Goal: Task Accomplishment & Management: Manage account settings

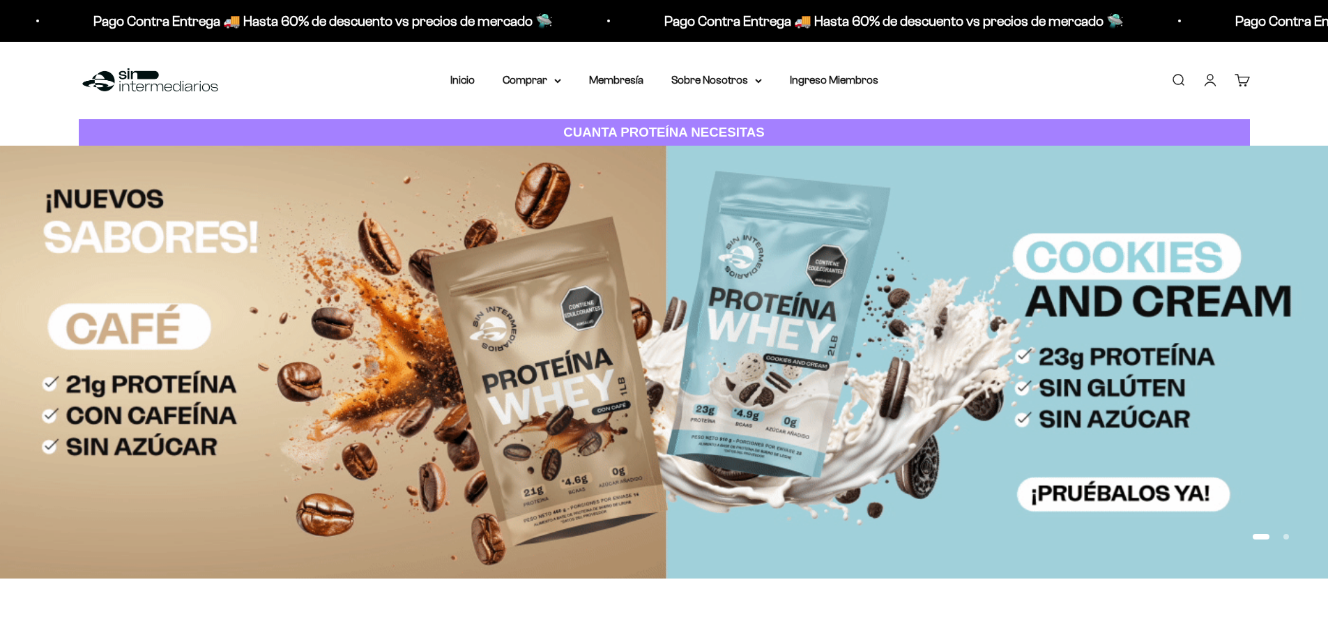
click at [1213, 85] on link "Cuenta" at bounding box center [1209, 79] width 15 height 15
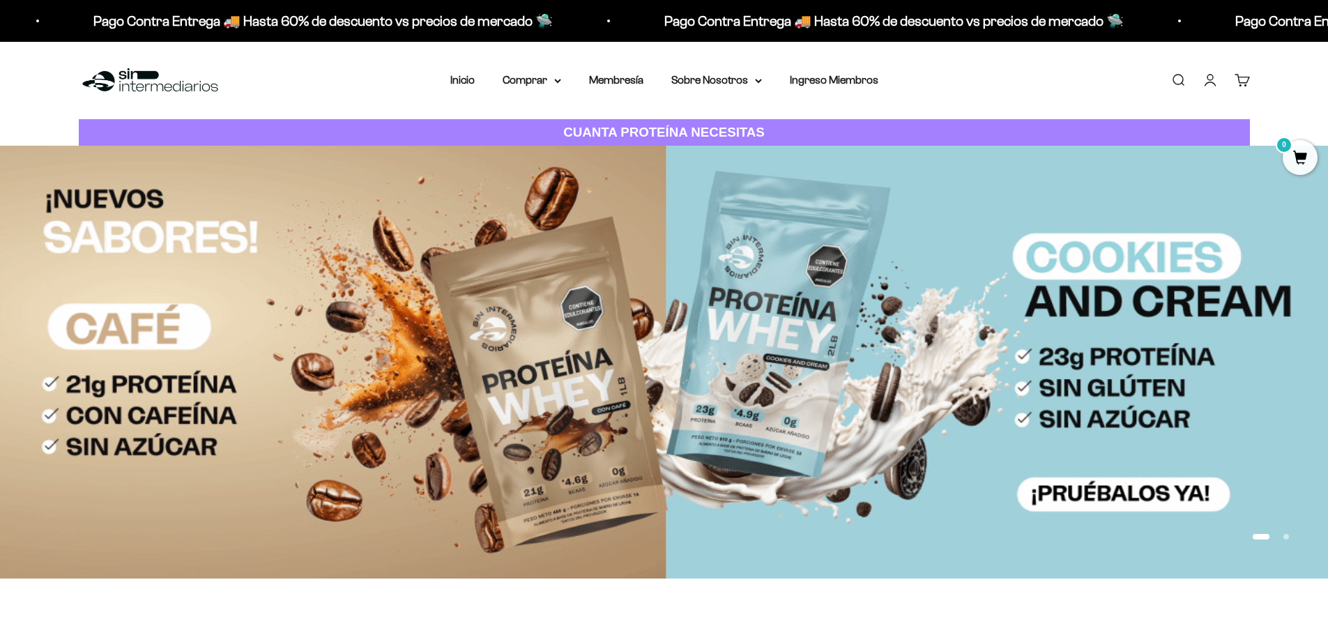
click at [1209, 79] on link "Cuenta" at bounding box center [1209, 79] width 15 height 15
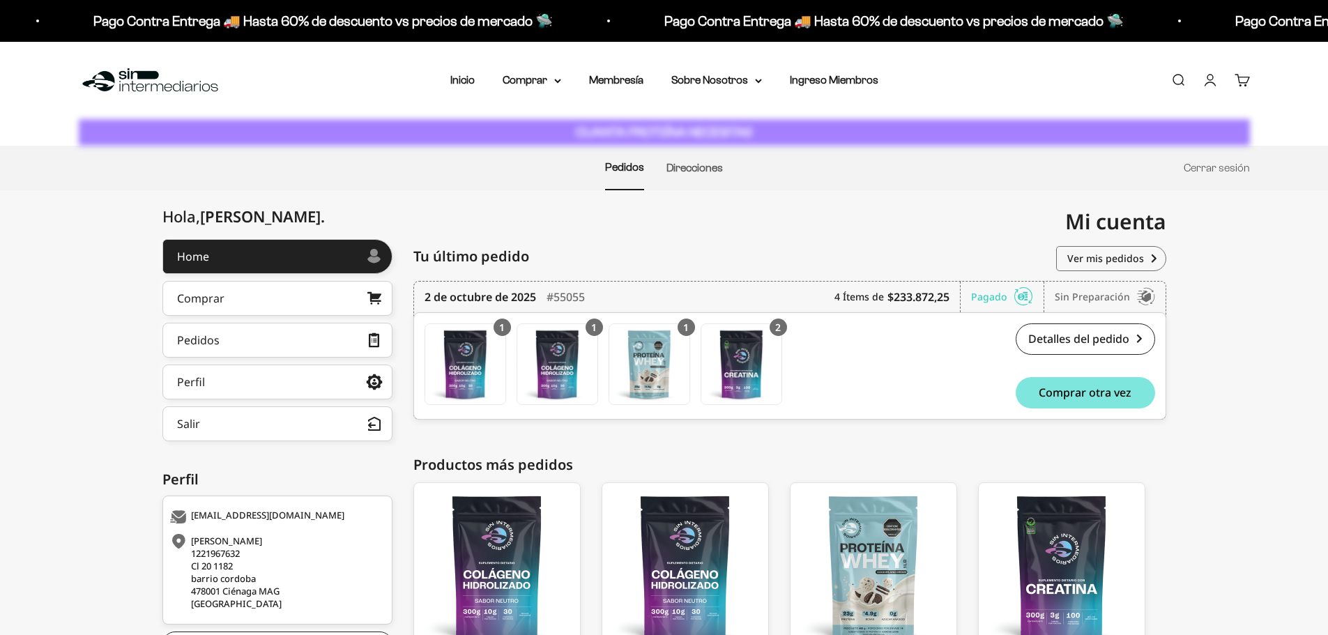
click at [1202, 82] on link "Cuenta" at bounding box center [1209, 79] width 15 height 15
click at [253, 385] on link "Perfil" at bounding box center [277, 382] width 230 height 35
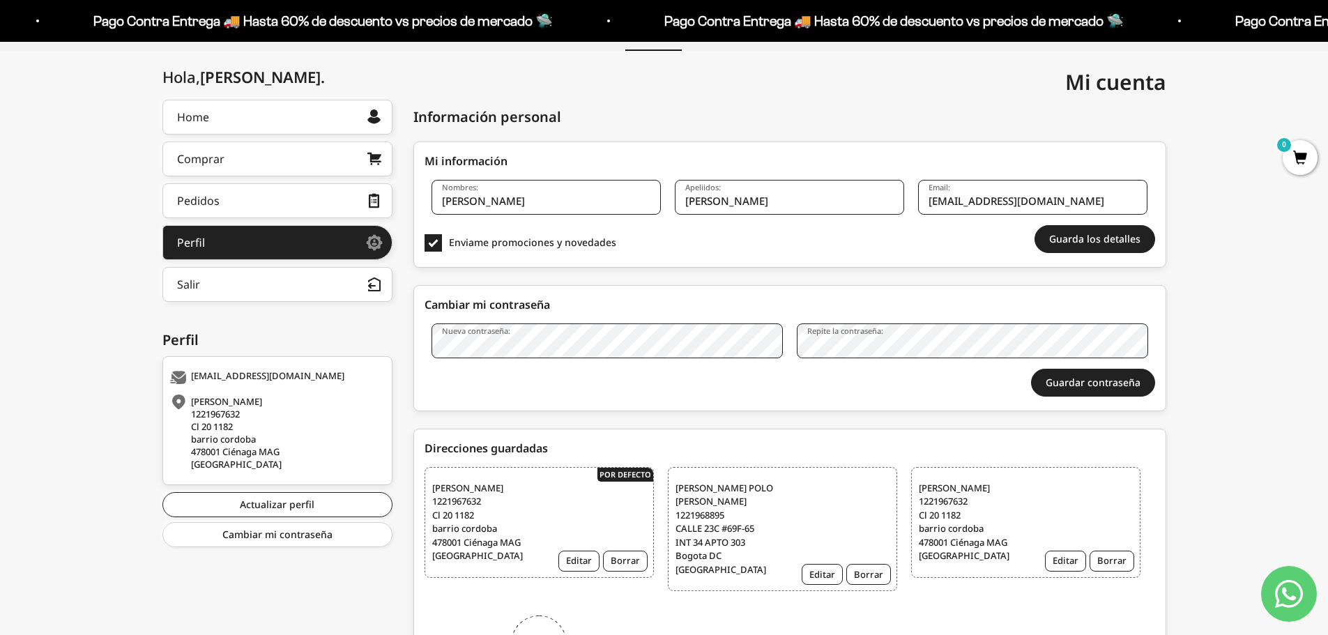
scroll to position [209, 0]
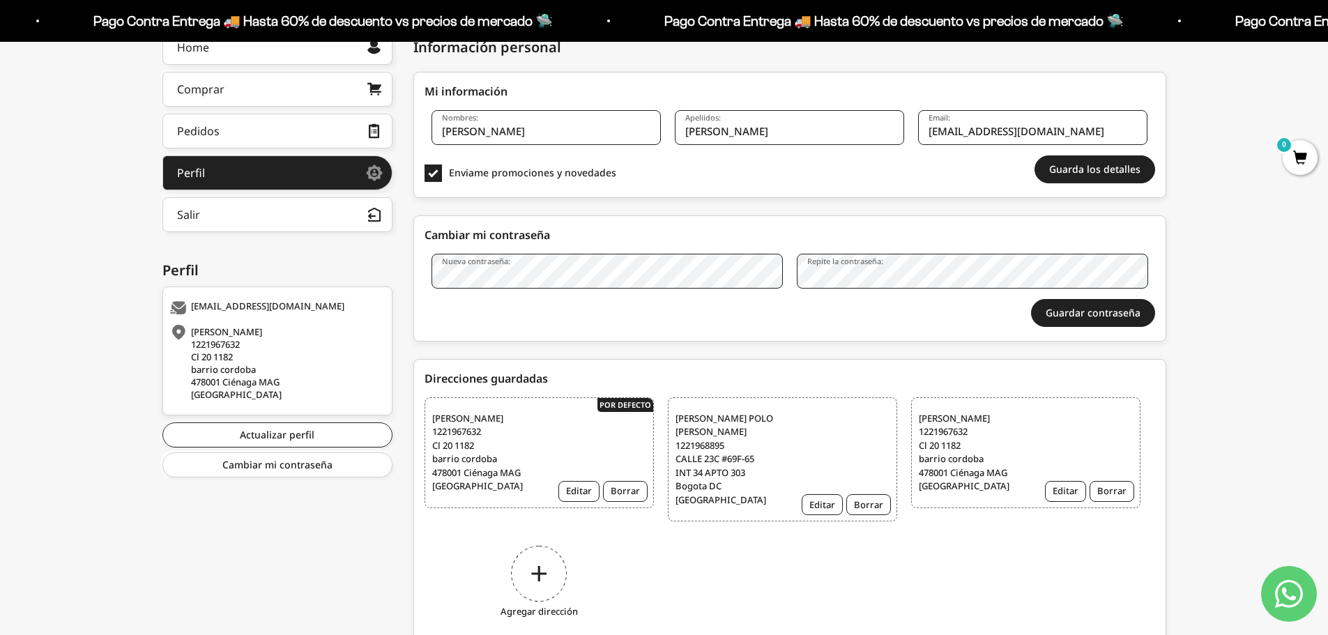
click at [744, 447] on span "ANDRES FELIPE POLO PEREZ 1221968895 CALLE 23C #69F-65 INT 34 APTO 303 Bogota DC…" at bounding box center [729, 459] width 109 height 95
click at [832, 507] on button "Editar" at bounding box center [822, 504] width 41 height 21
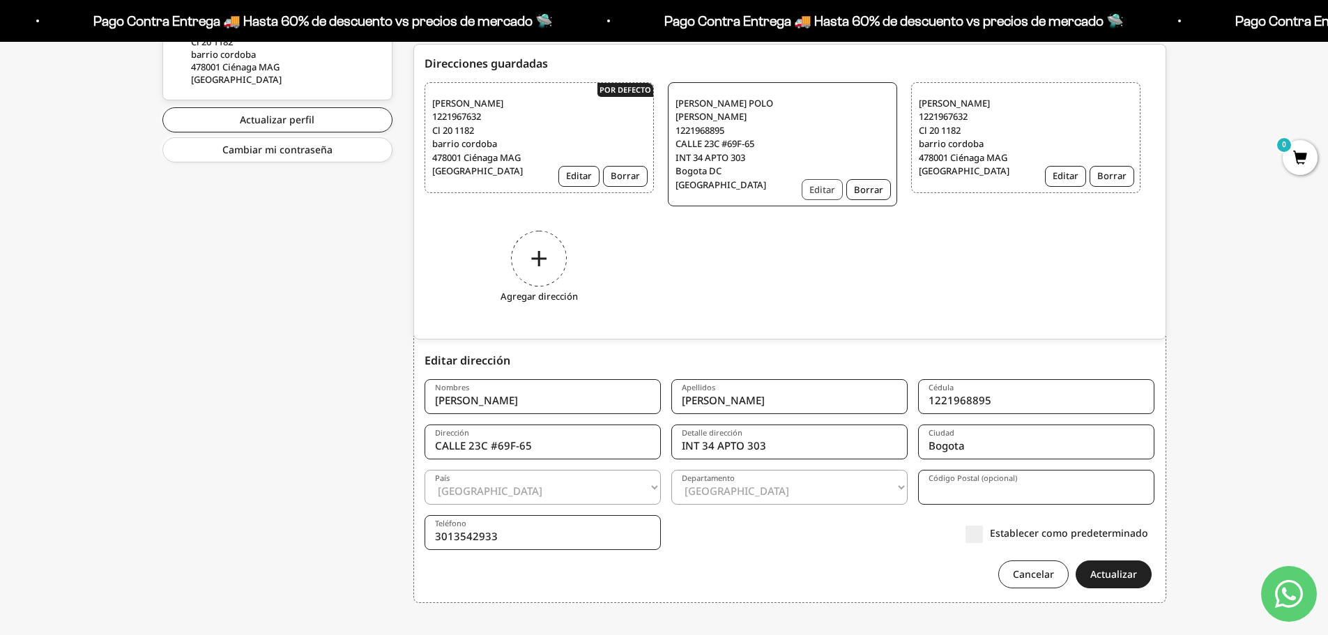
scroll to position [544, 0]
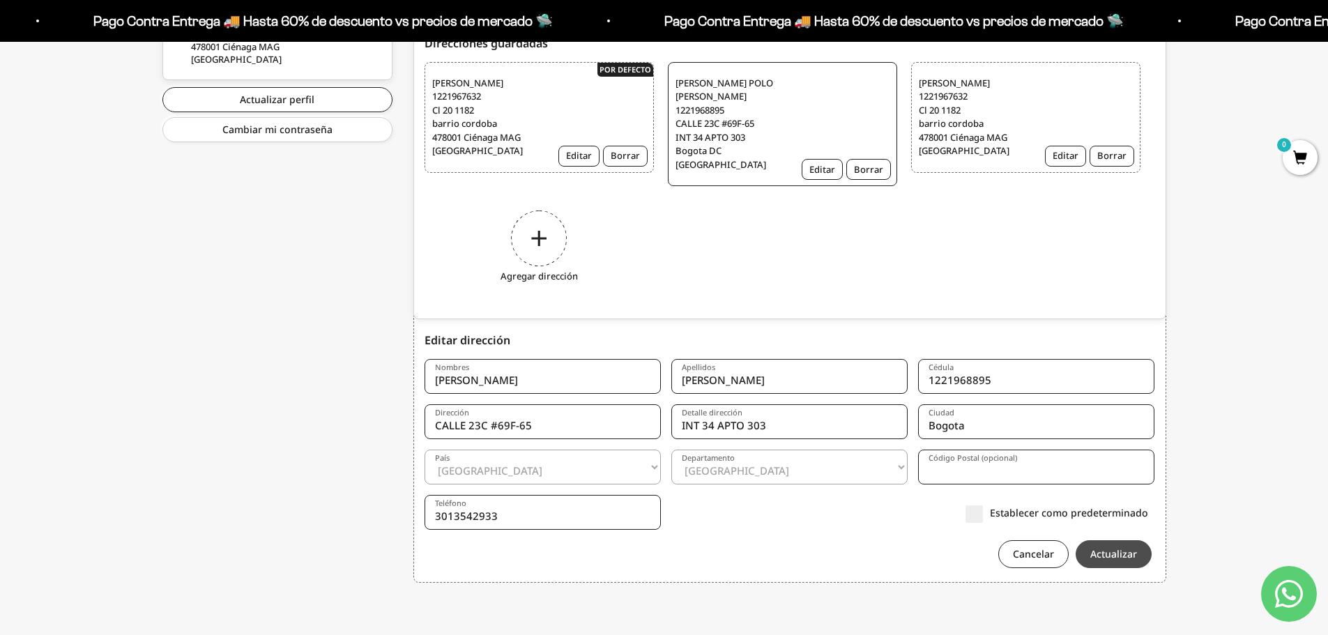
click at [1119, 554] on button "Actualizar" at bounding box center [1114, 554] width 76 height 28
click at [973, 511] on label "Establecer como predeterminado" at bounding box center [1056, 512] width 183 height 15
click at [1148, 512] on input "Establecer como predeterminado" at bounding box center [1148, 512] width 0 height 0
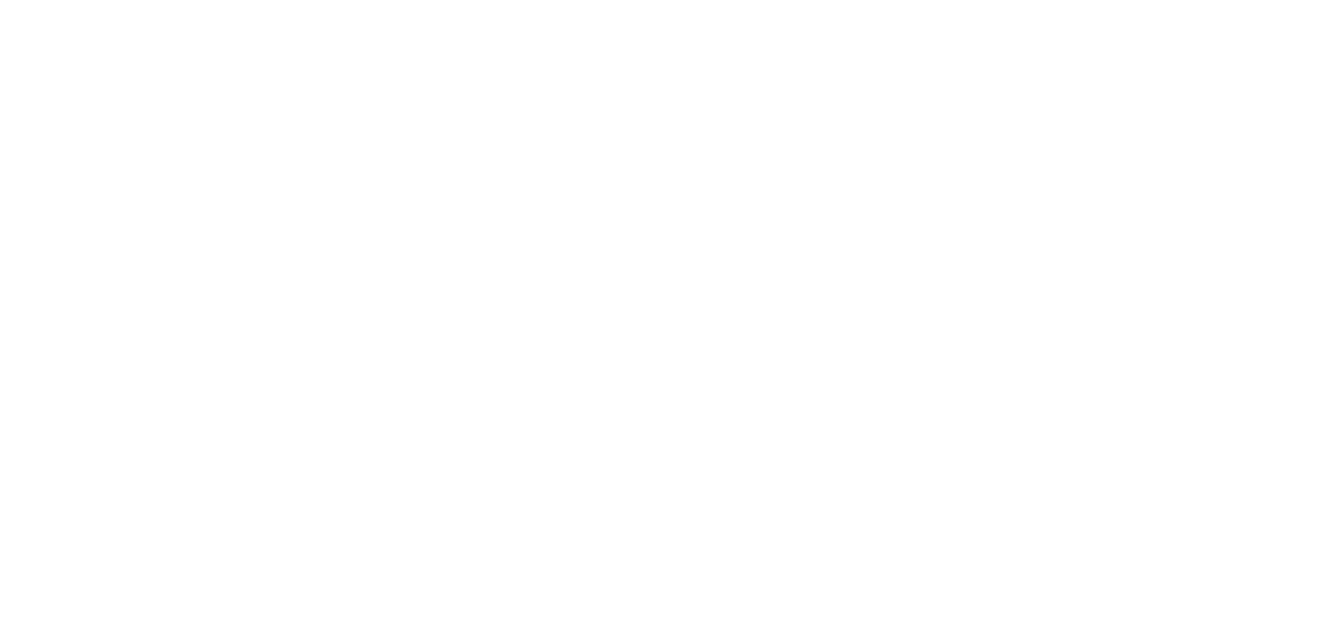
click at [1100, 0] on html at bounding box center [669, 0] width 1338 height 0
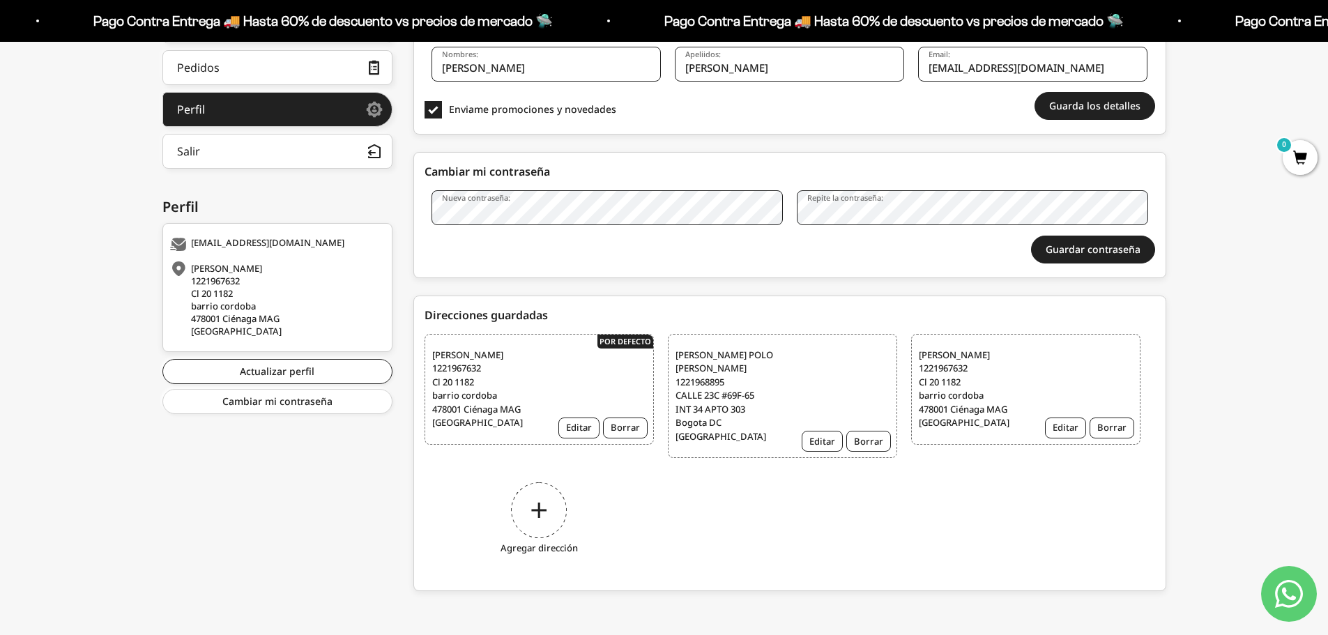
scroll to position [274, 0]
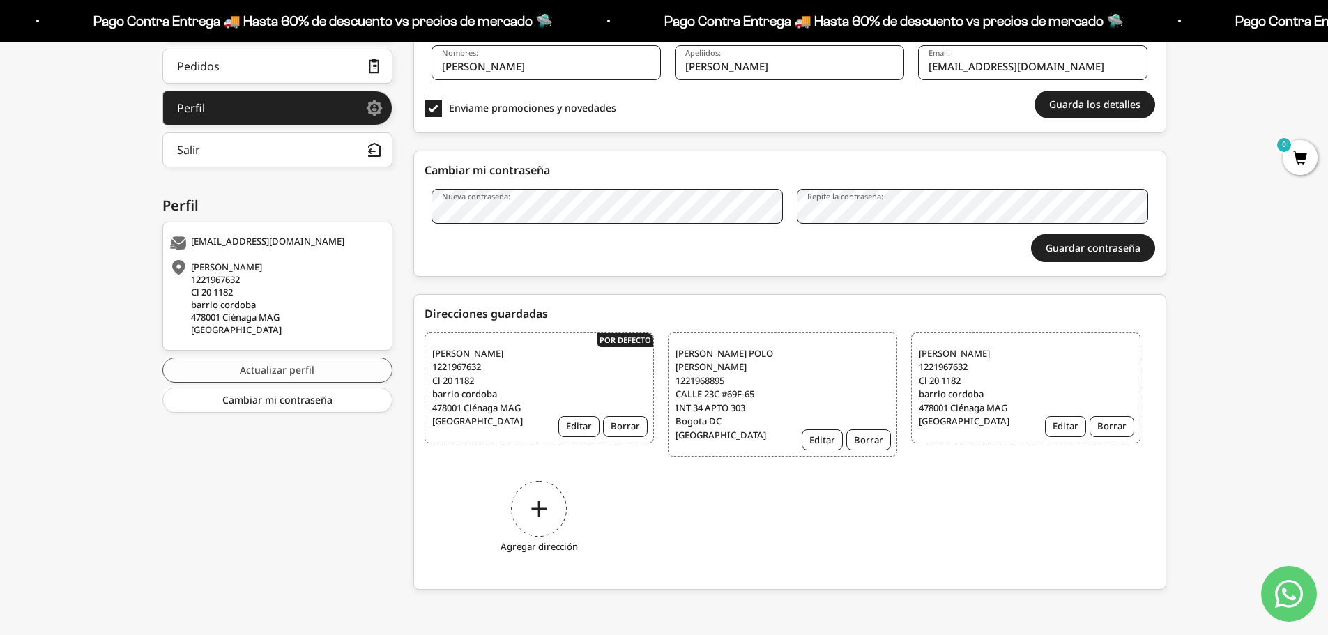
click at [322, 375] on link "Actualizar perfil" at bounding box center [277, 370] width 230 height 25
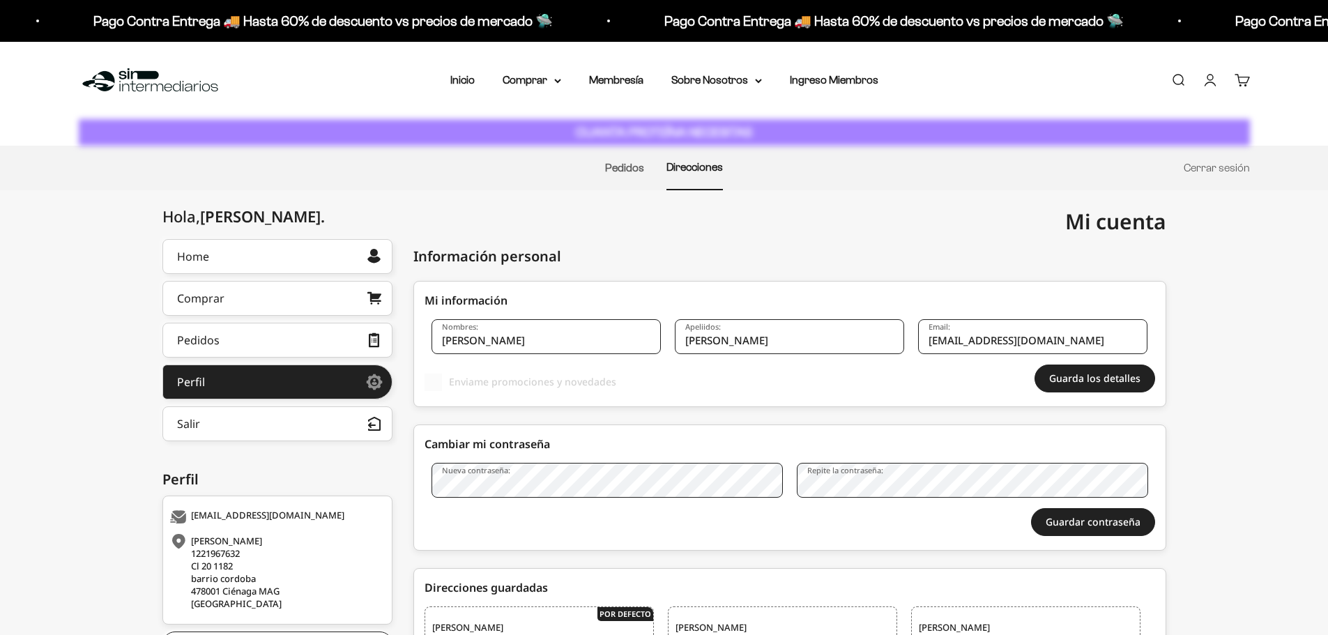
select select "[GEOGRAPHIC_DATA]"
select select "[GEOGRAPHIC_DATA], D.C."
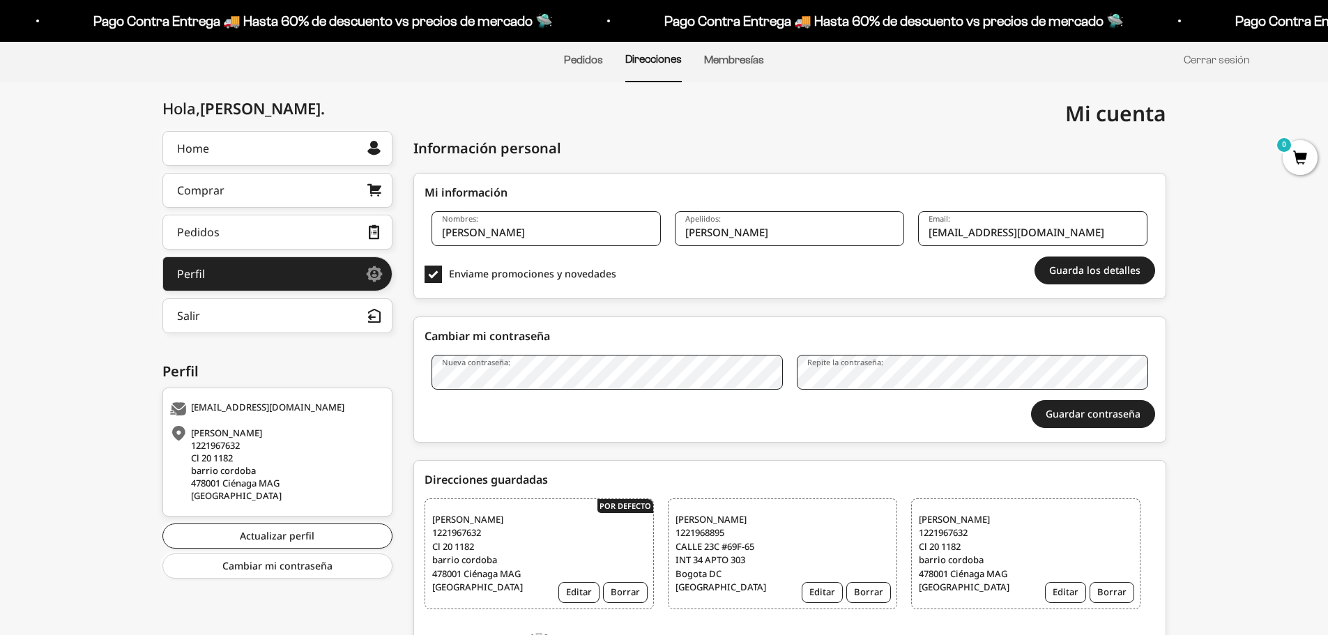
scroll to position [274, 0]
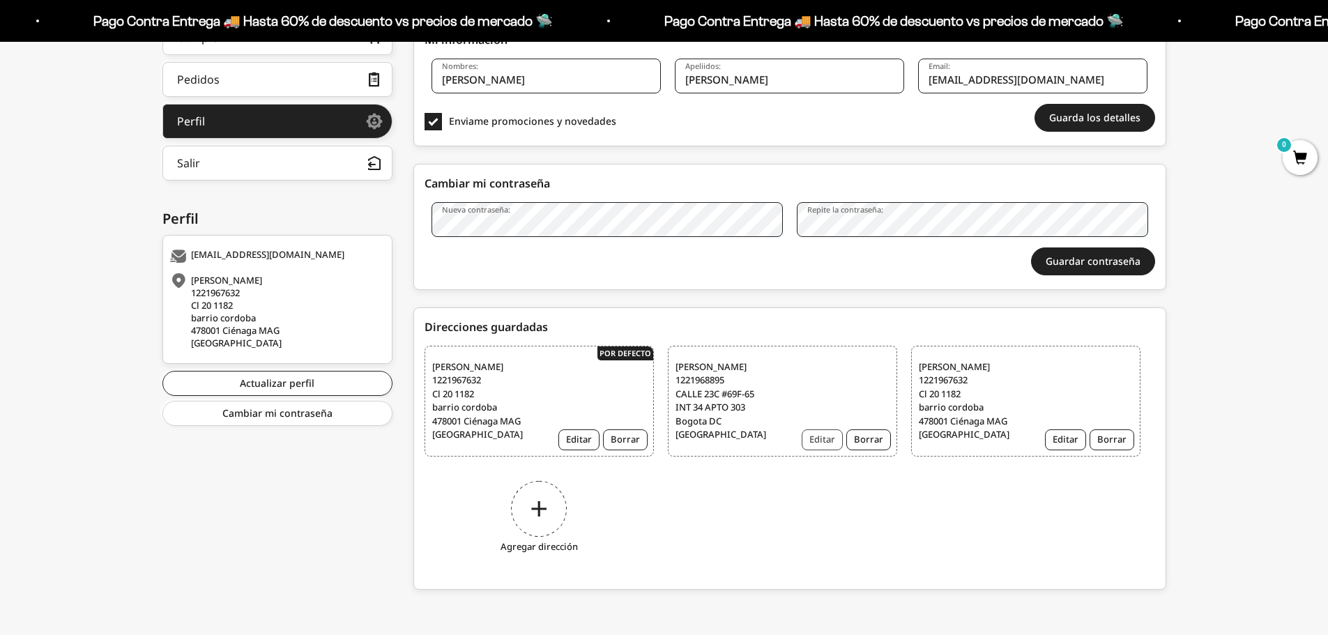
click at [828, 442] on button "Editar" at bounding box center [822, 439] width 41 height 21
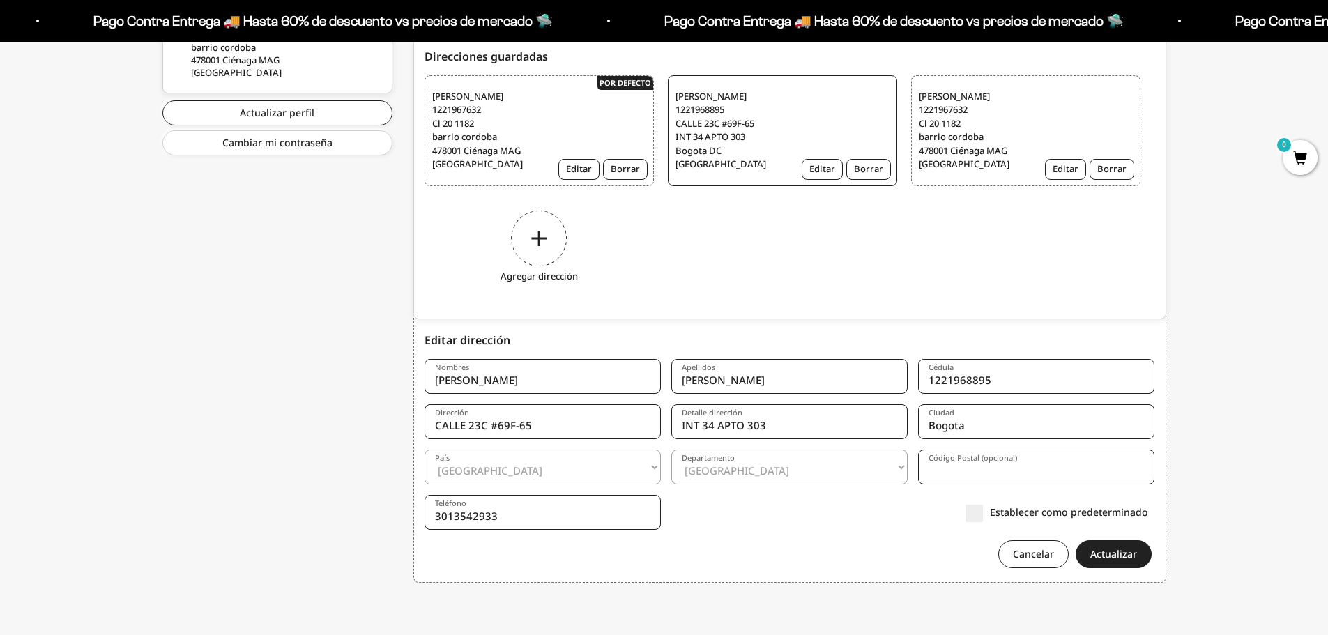
scroll to position [544, 0]
click at [973, 518] on label "Establecer como predeterminado" at bounding box center [1056, 512] width 183 height 15
click at [1148, 512] on input "Establecer como predeterminado" at bounding box center [1148, 512] width 0 height 0
click at [1112, 555] on button "Actualizar" at bounding box center [1114, 554] width 76 height 28
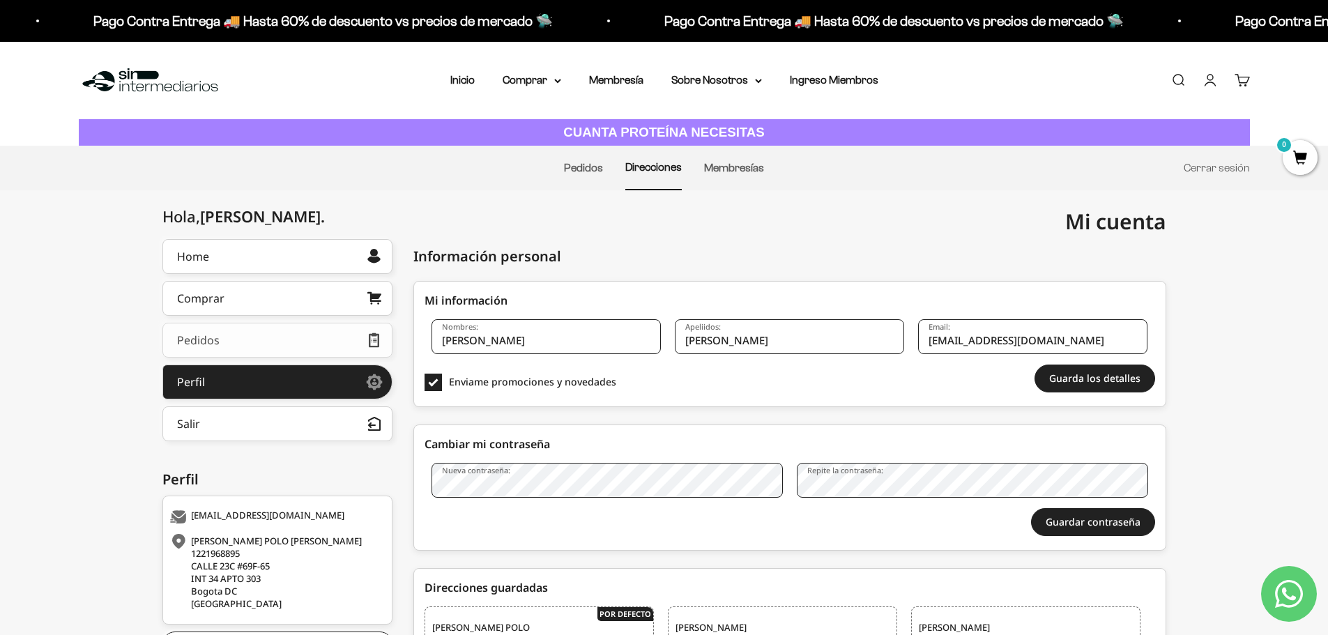
click at [278, 349] on link "Pedidos" at bounding box center [277, 340] width 230 height 35
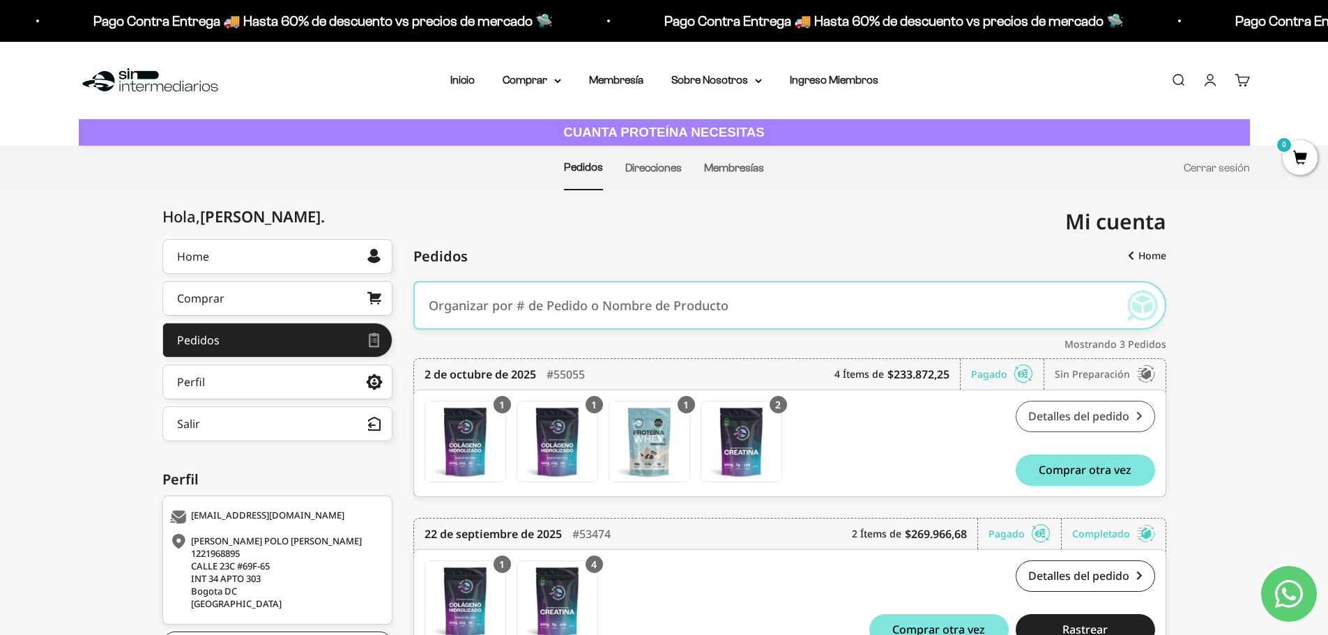
click at [1076, 419] on link "Detalles del pedido" at bounding box center [1085, 416] width 139 height 31
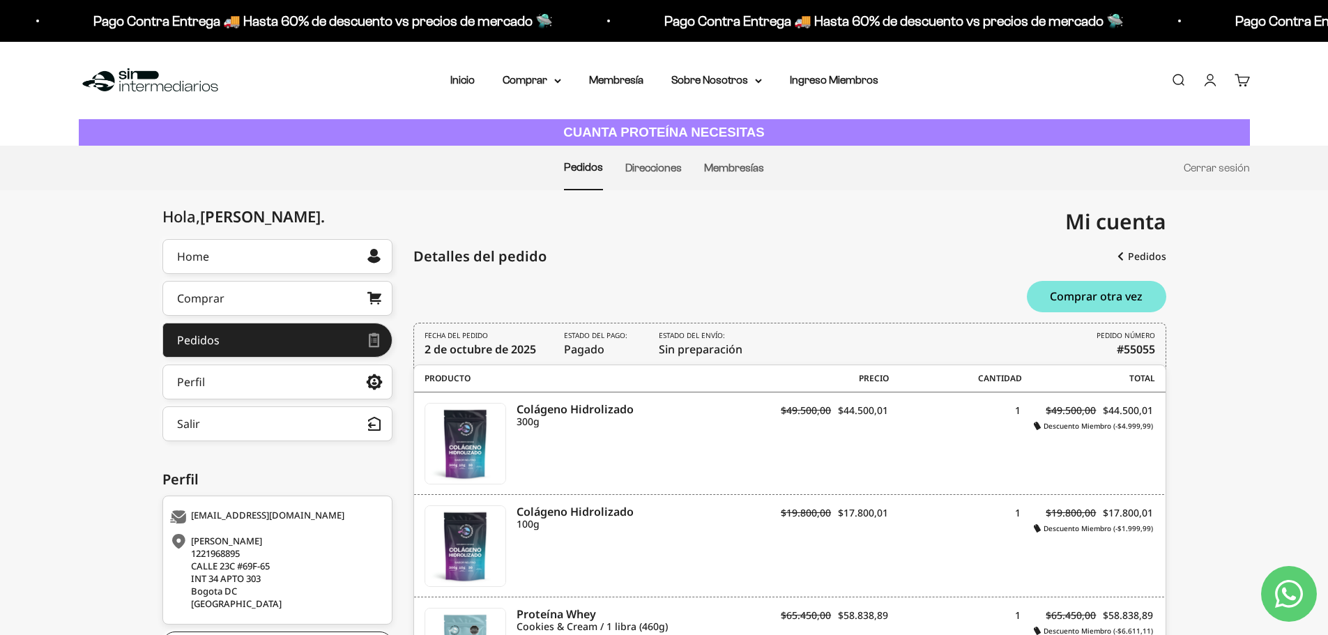
click at [788, 351] on div "FECHA DEL PEDIDO [DATE] Estado del pago: Pagado Estado del envío: Sin preparaci…" at bounding box center [789, 346] width 753 height 47
click at [576, 342] on span "Estado del pago: Pagado" at bounding box center [597, 343] width 67 height 27
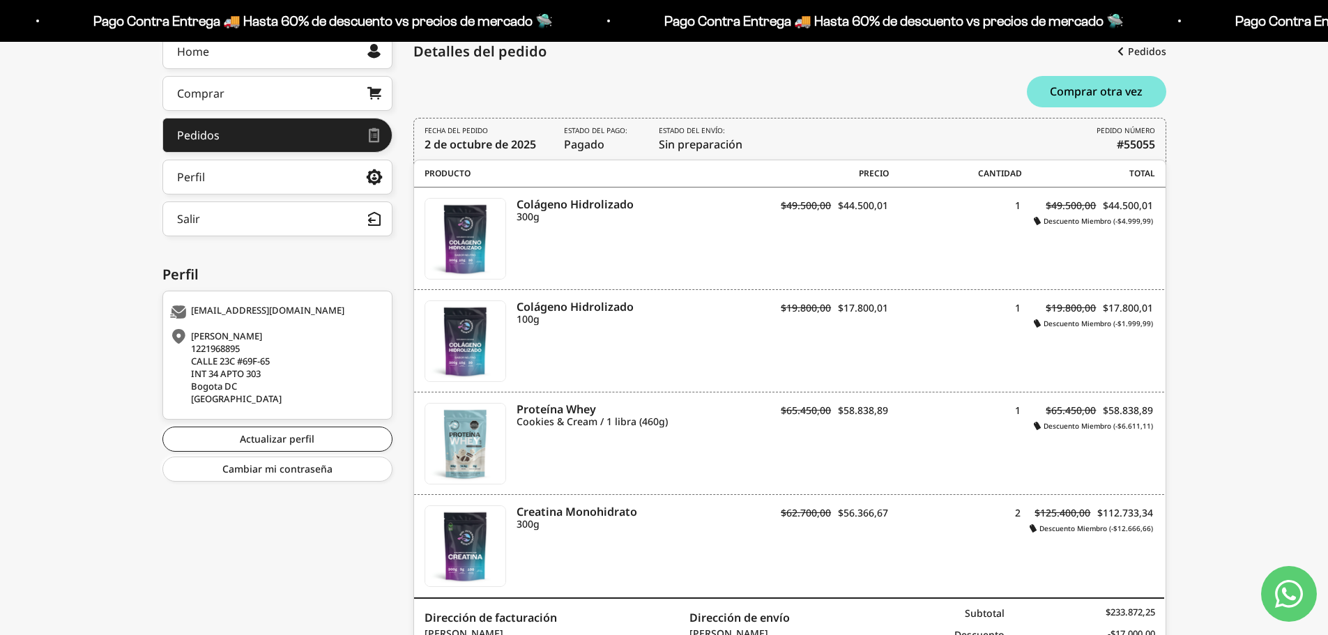
scroll to position [70, 0]
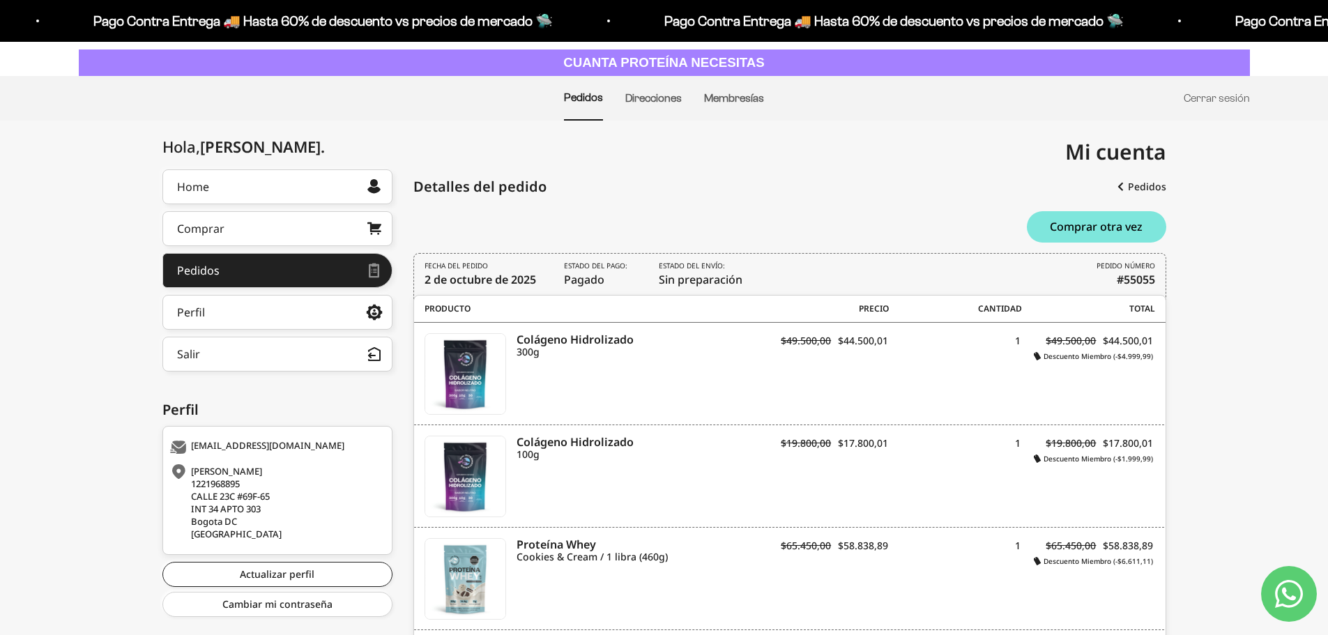
click at [284, 479] on div "[PERSON_NAME] 1221968895 [STREET_ADDRESS]" at bounding box center [275, 502] width 211 height 75
click at [259, 197] on link "Home" at bounding box center [277, 186] width 230 height 35
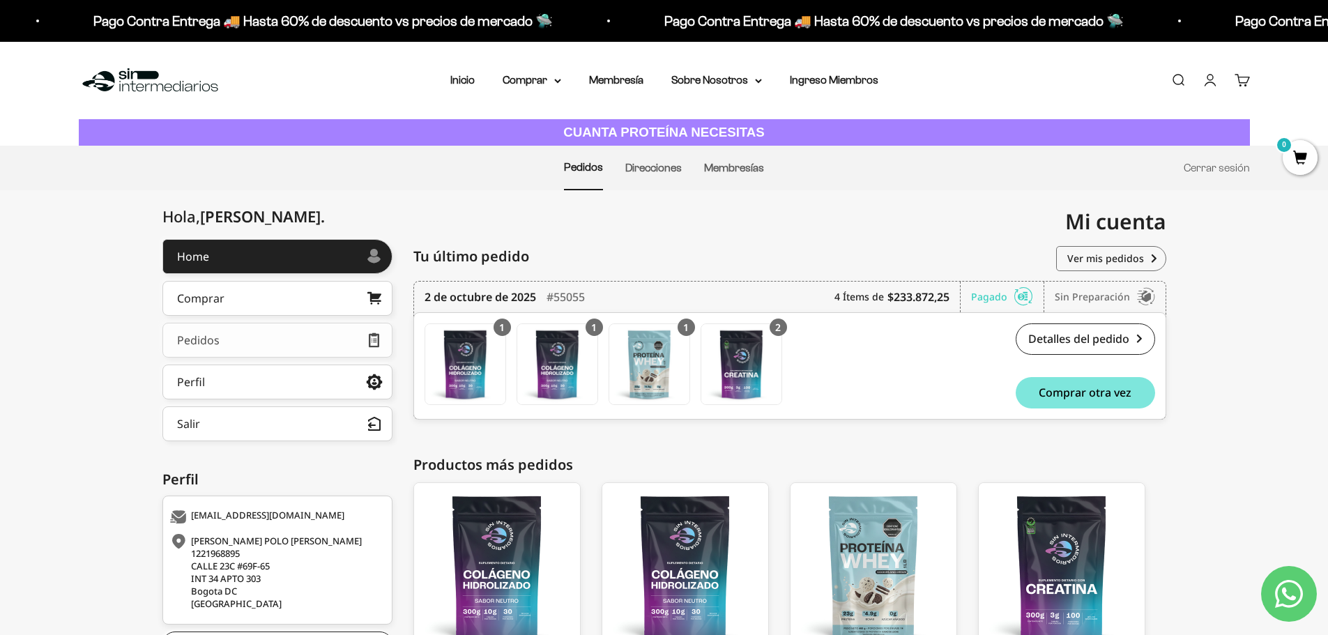
click at [253, 346] on link "Pedidos" at bounding box center [277, 340] width 230 height 35
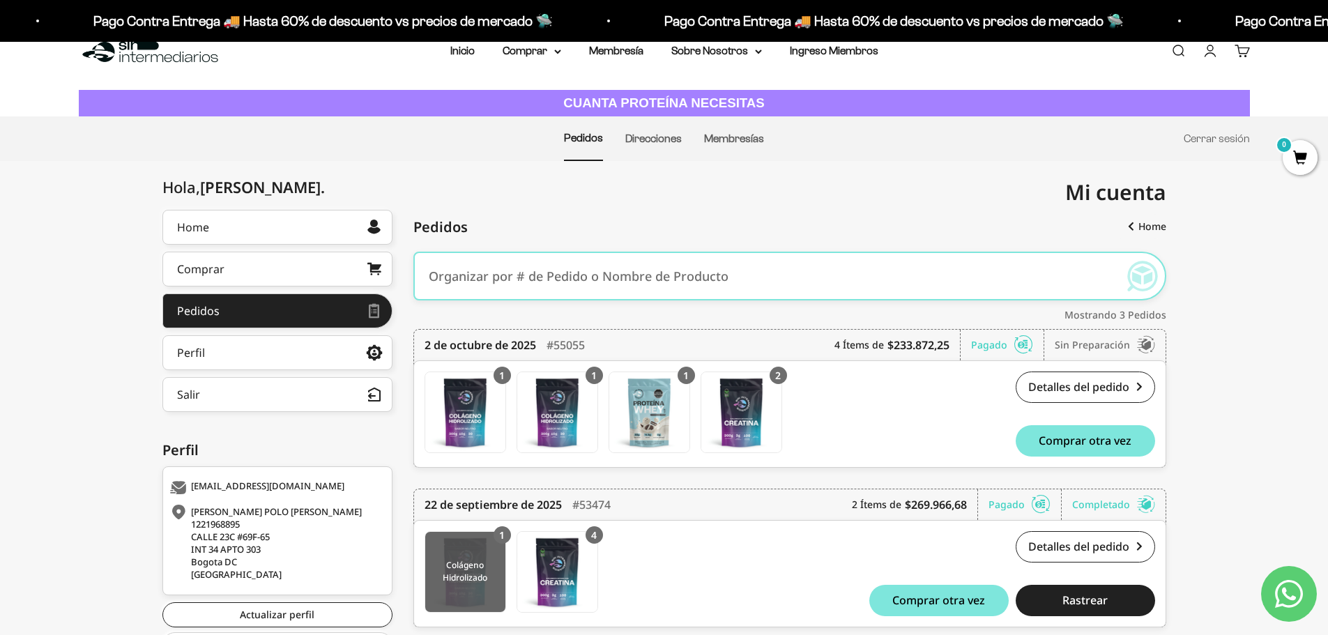
scroll to position [28, 0]
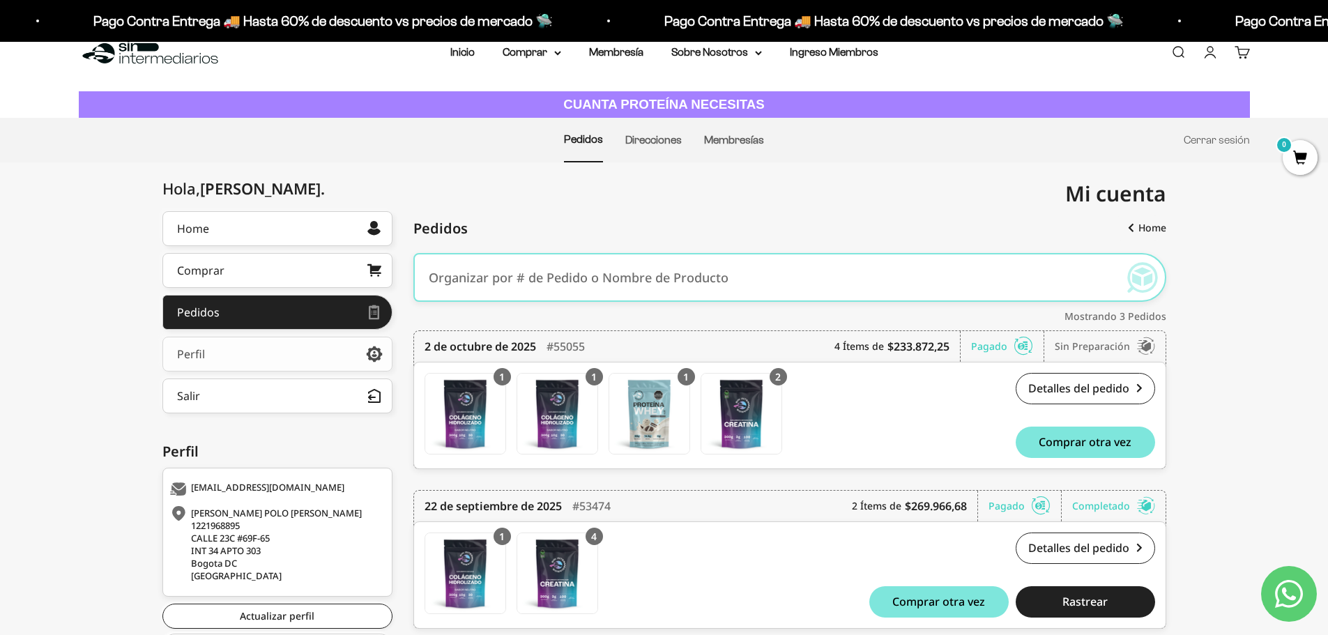
click at [267, 351] on link "Perfil" at bounding box center [277, 354] width 230 height 35
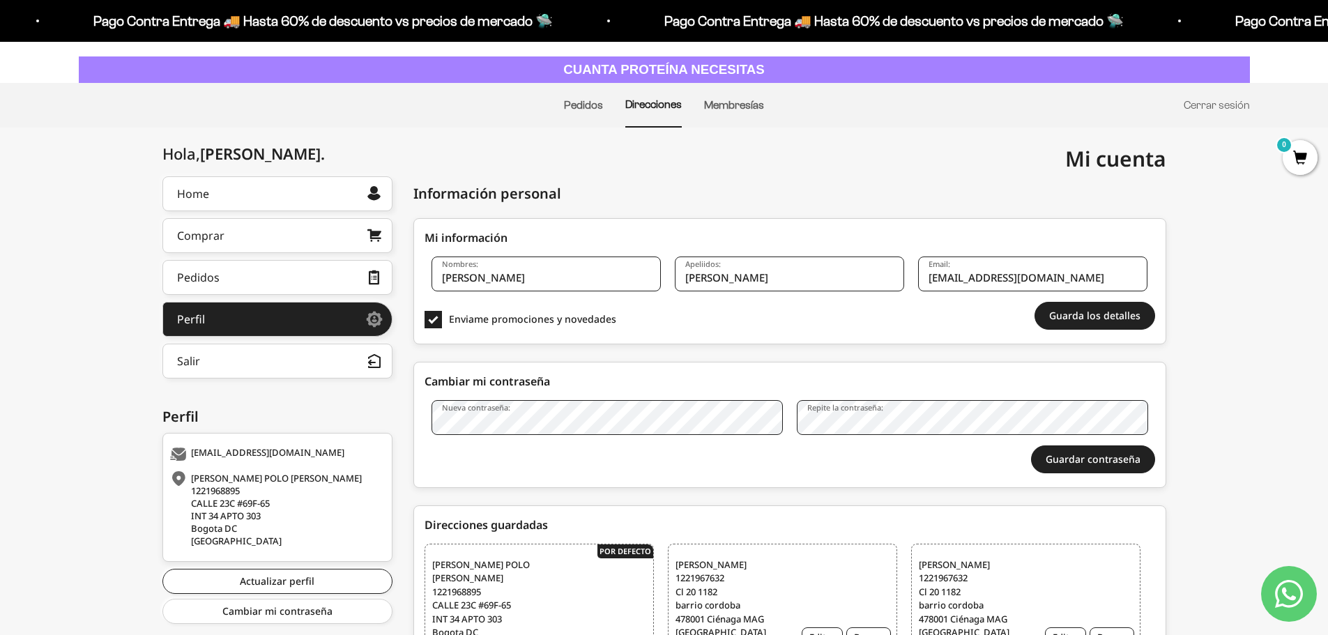
scroll to position [274, 0]
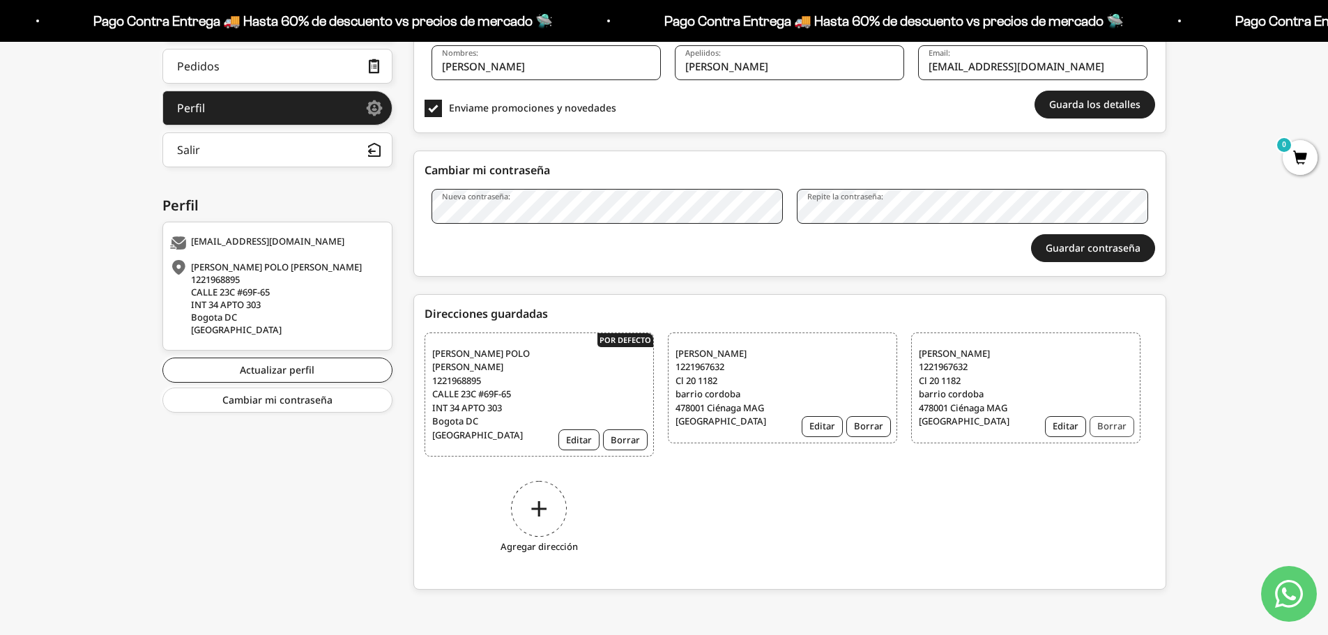
click at [1110, 427] on button "Borrar" at bounding box center [1111, 426] width 45 height 21
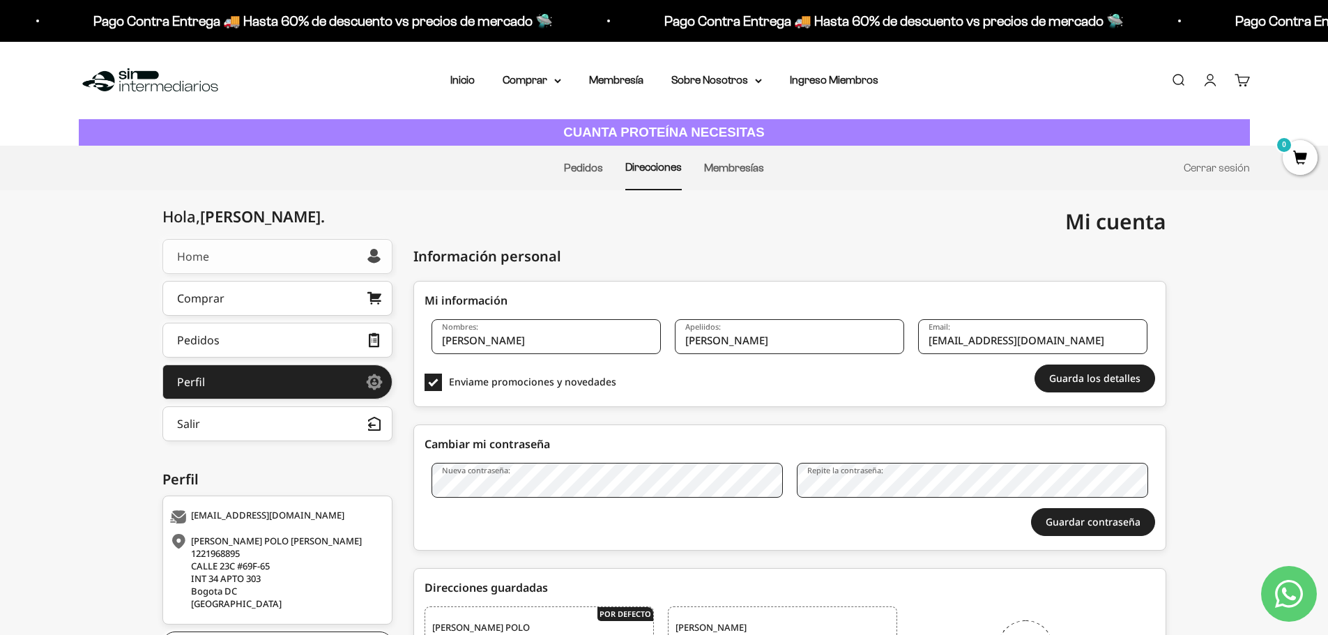
click at [276, 253] on link "Home" at bounding box center [277, 256] width 230 height 35
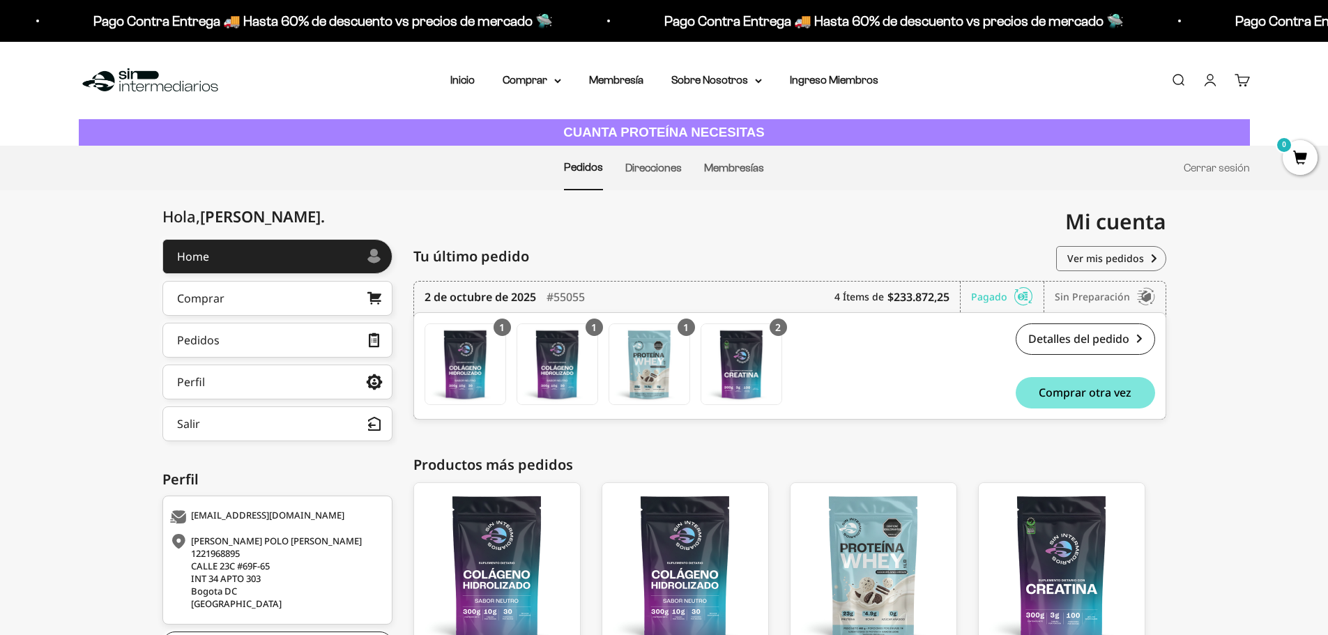
scroll to position [70, 0]
